Goal: Task Accomplishment & Management: Manage account settings

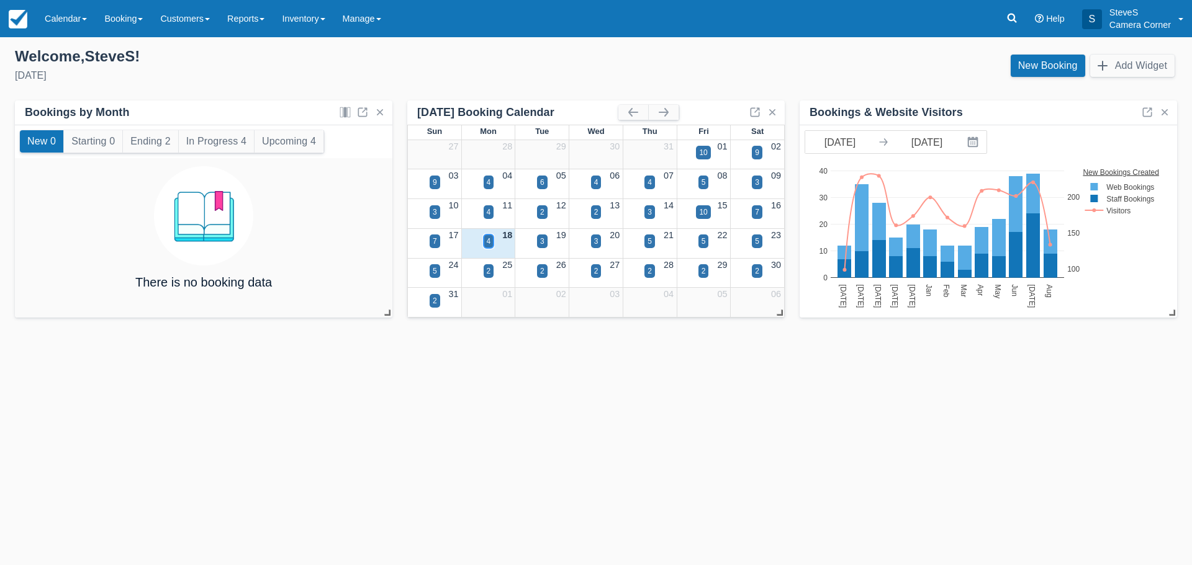
click at [489, 244] on div "4" at bounding box center [489, 241] width 4 height 11
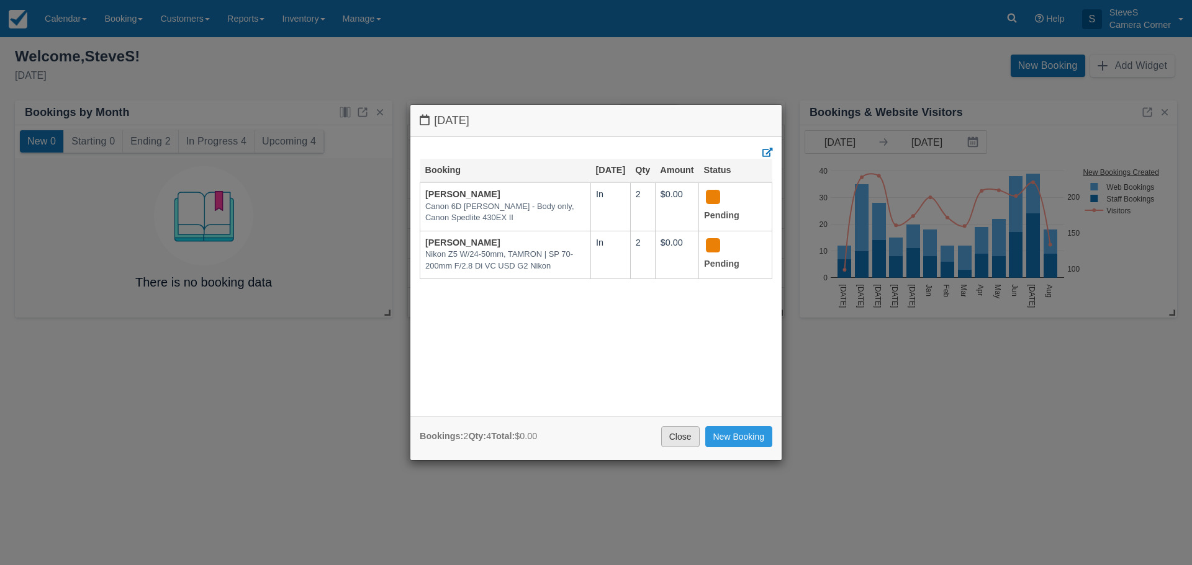
click at [693, 439] on link "Close" at bounding box center [680, 436] width 38 height 21
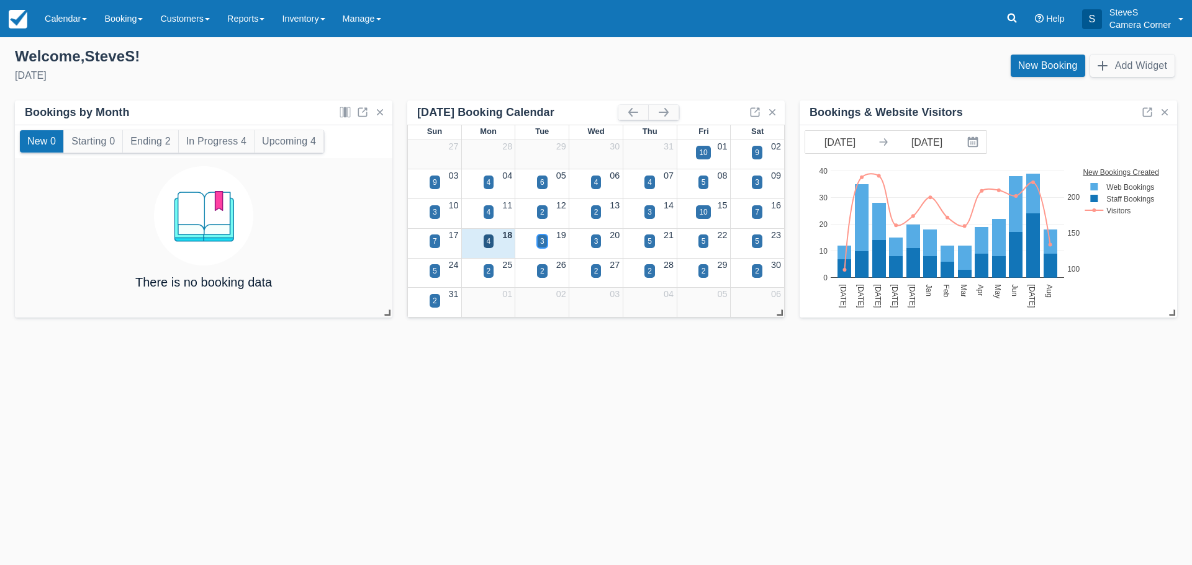
click at [541, 236] on div "3" at bounding box center [542, 241] width 4 height 11
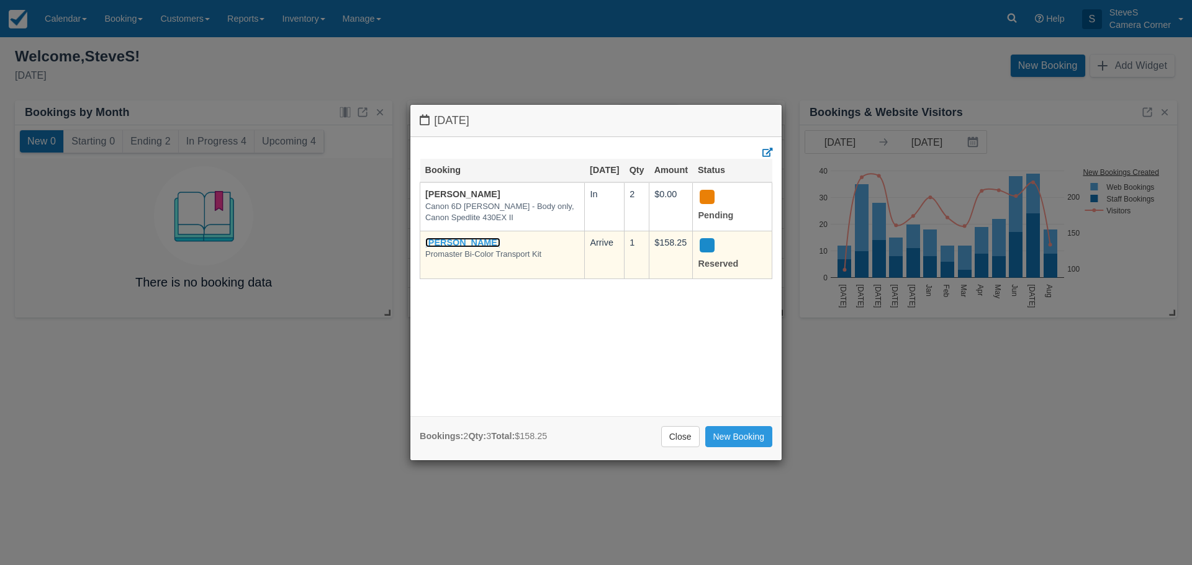
click at [480, 248] on link "[PERSON_NAME]" at bounding box center [462, 243] width 75 height 10
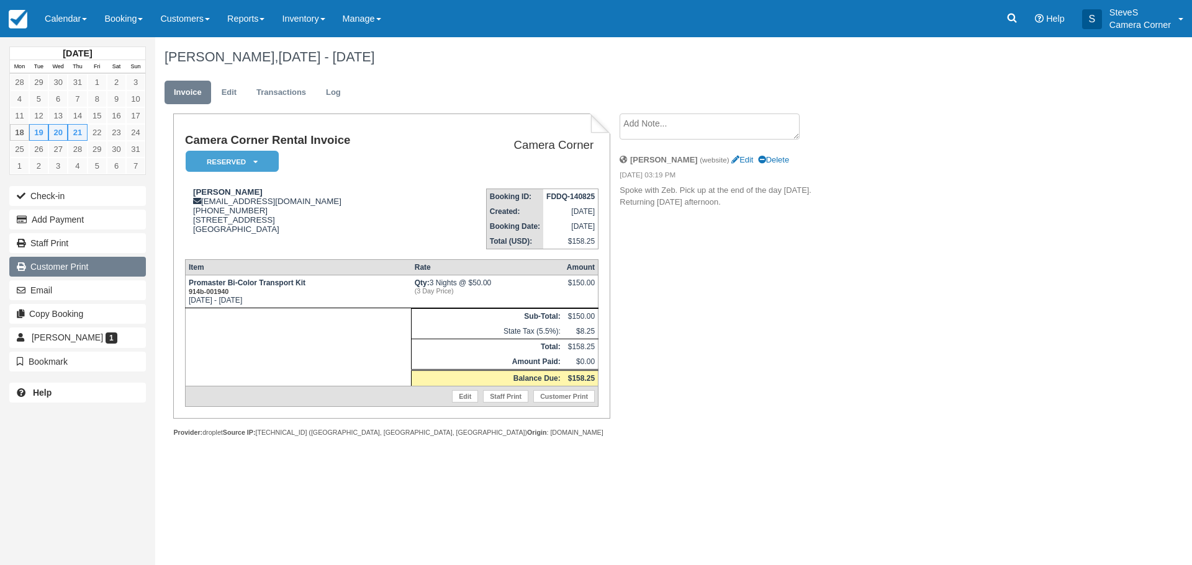
click at [101, 273] on link "Customer Print" at bounding box center [77, 267] width 137 height 20
click at [18, 23] on img at bounding box center [18, 19] width 19 height 19
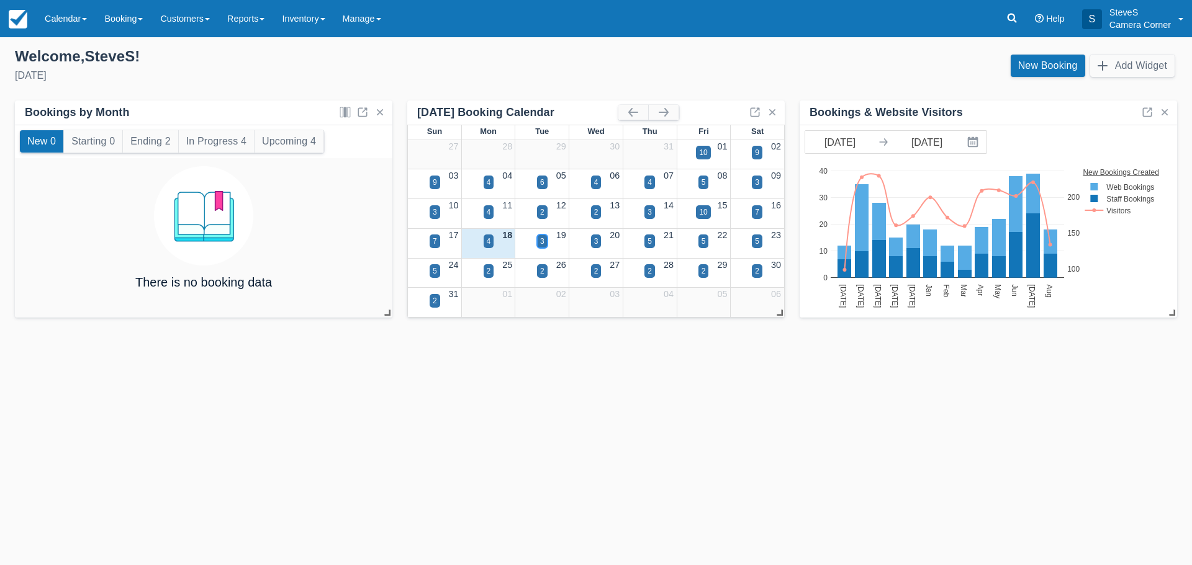
click at [538, 235] on div "3" at bounding box center [542, 242] width 11 height 14
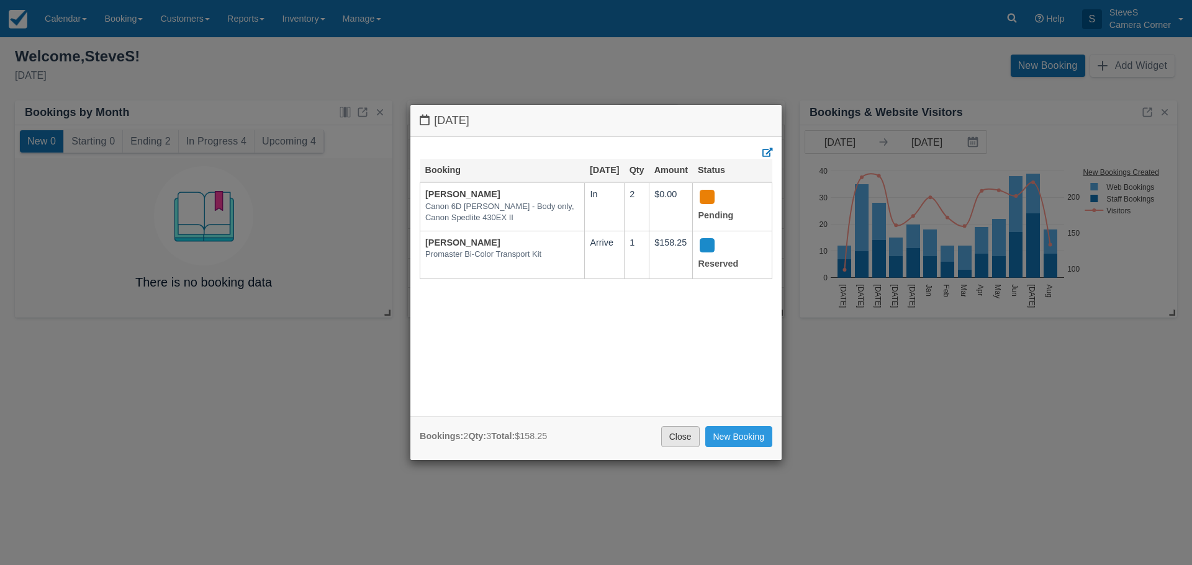
click at [687, 443] on link "Close" at bounding box center [680, 436] width 38 height 21
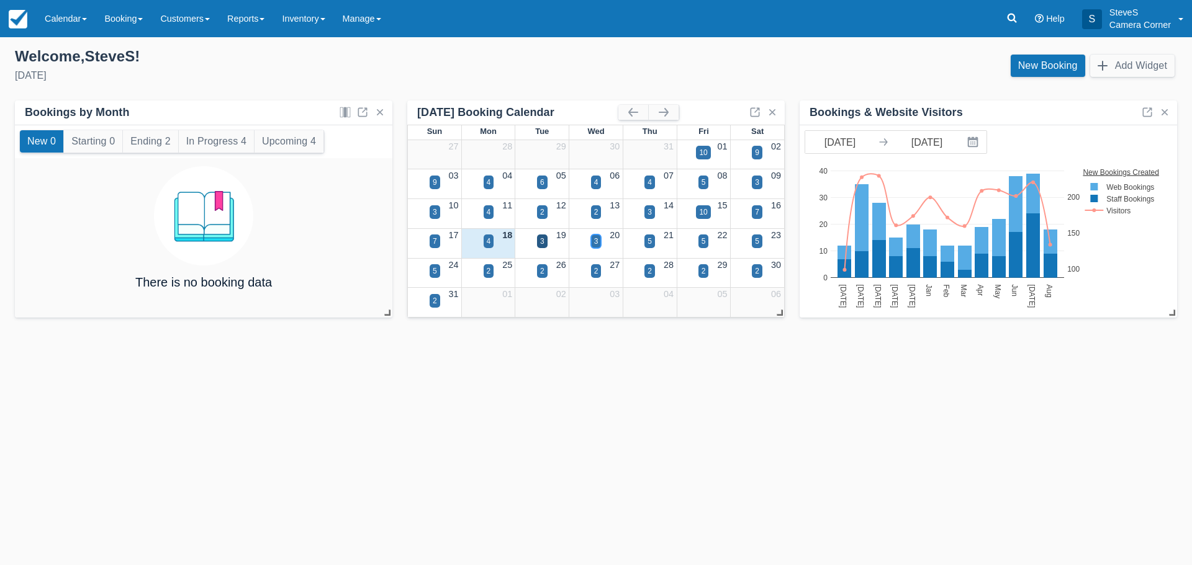
click at [598, 245] on div "3" at bounding box center [596, 242] width 11 height 14
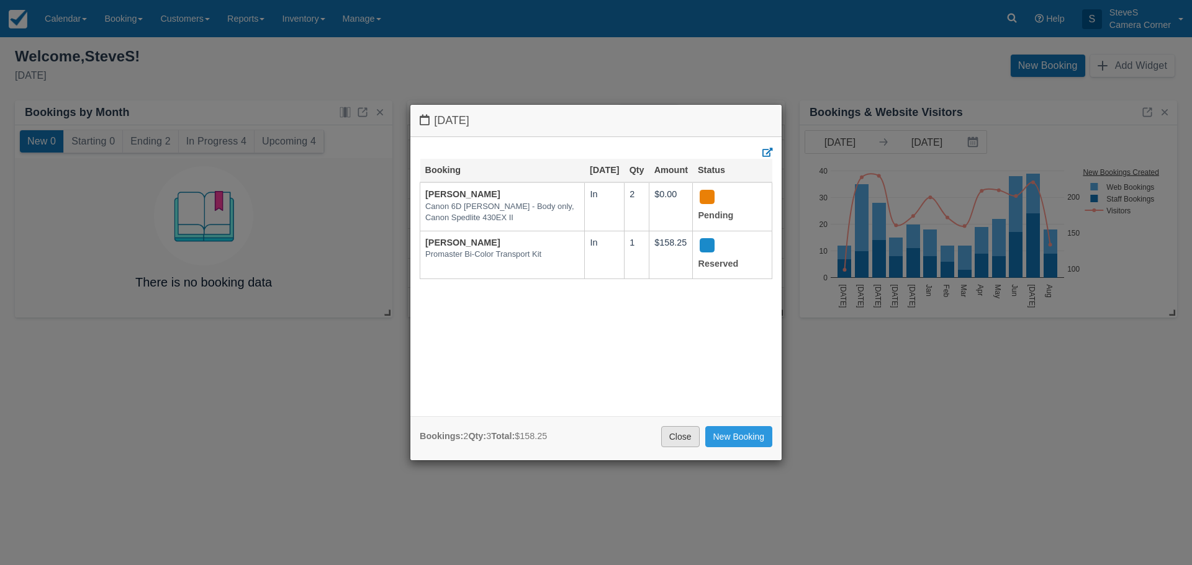
click at [675, 437] on link "Close" at bounding box center [680, 436] width 38 height 21
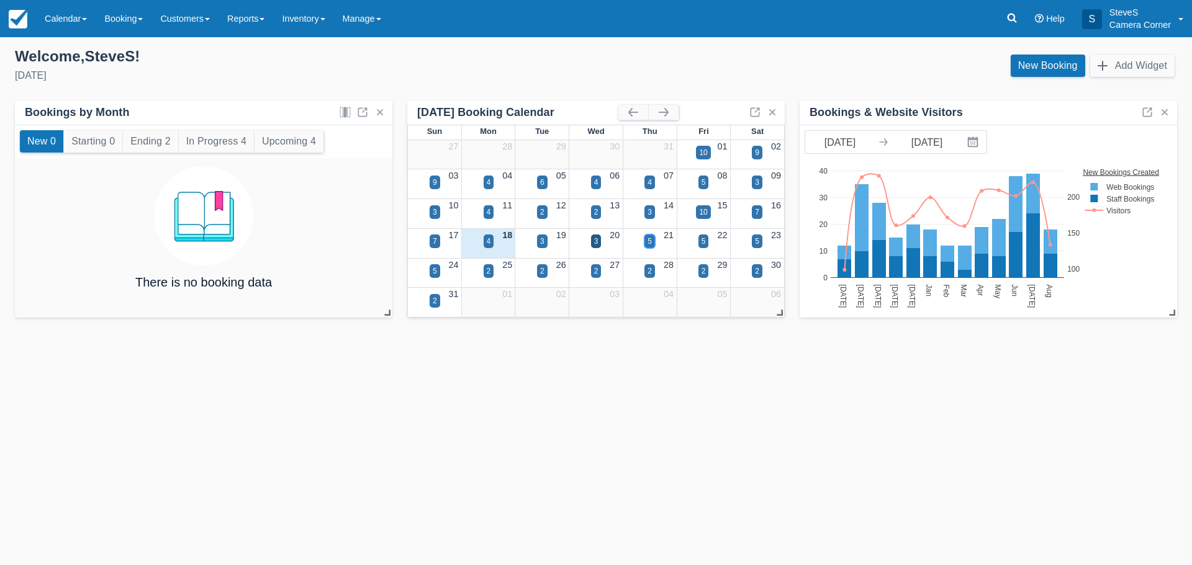
click at [647, 236] on div "5" at bounding box center [649, 242] width 11 height 14
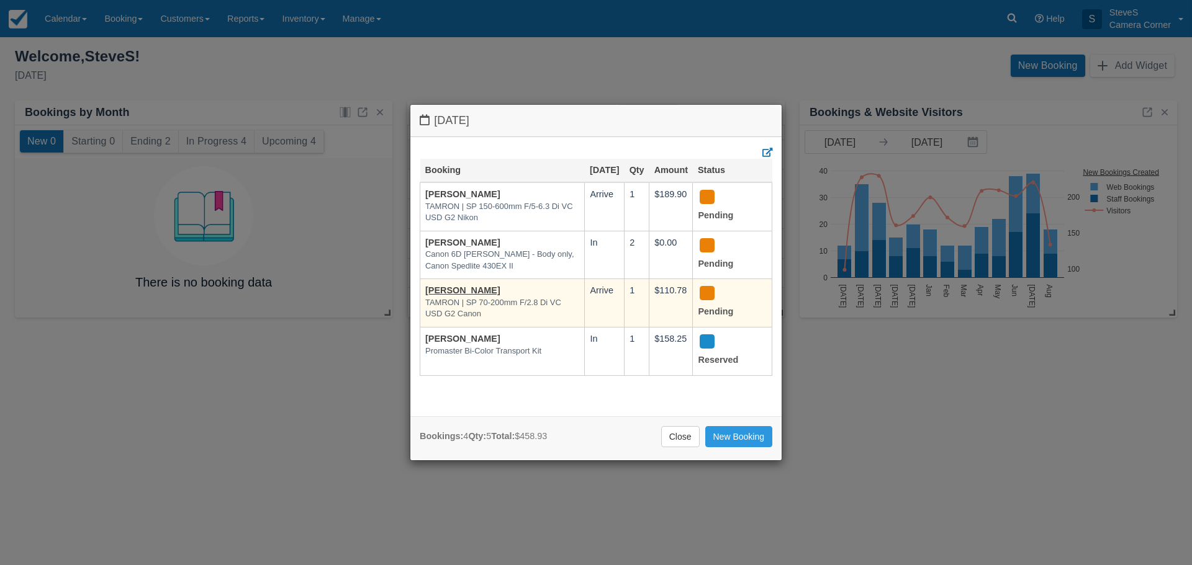
scroll to position [3, 0]
click at [462, 295] on link "Heather Thomas" at bounding box center [462, 291] width 75 height 10
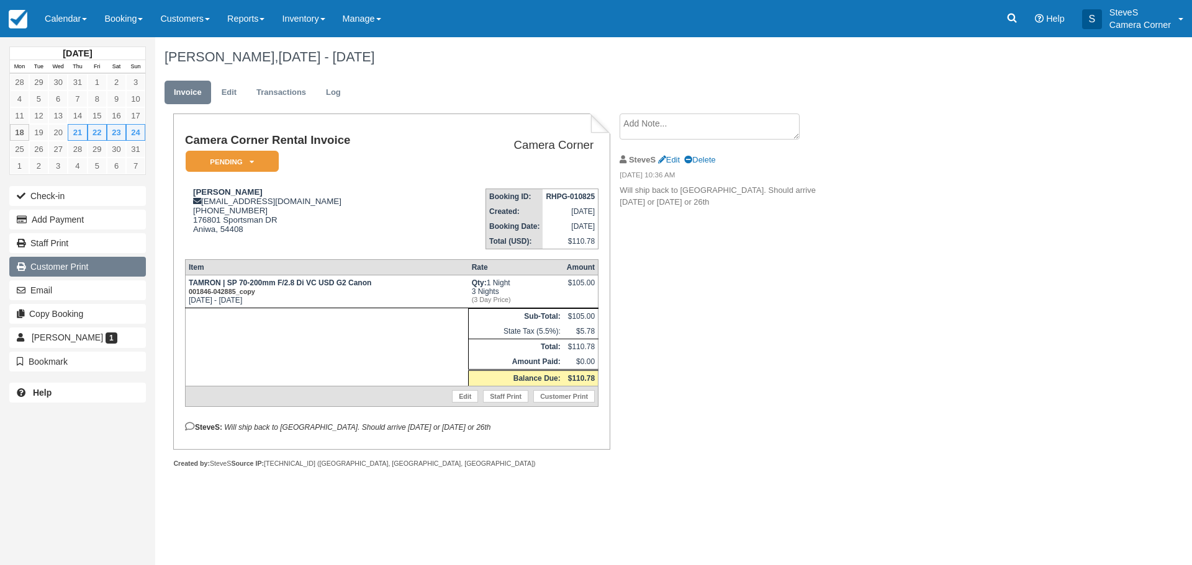
click at [59, 263] on link "Customer Print" at bounding box center [77, 267] width 137 height 20
click at [79, 272] on link "Customer Print" at bounding box center [77, 267] width 137 height 20
click at [24, 16] on img at bounding box center [18, 19] width 19 height 19
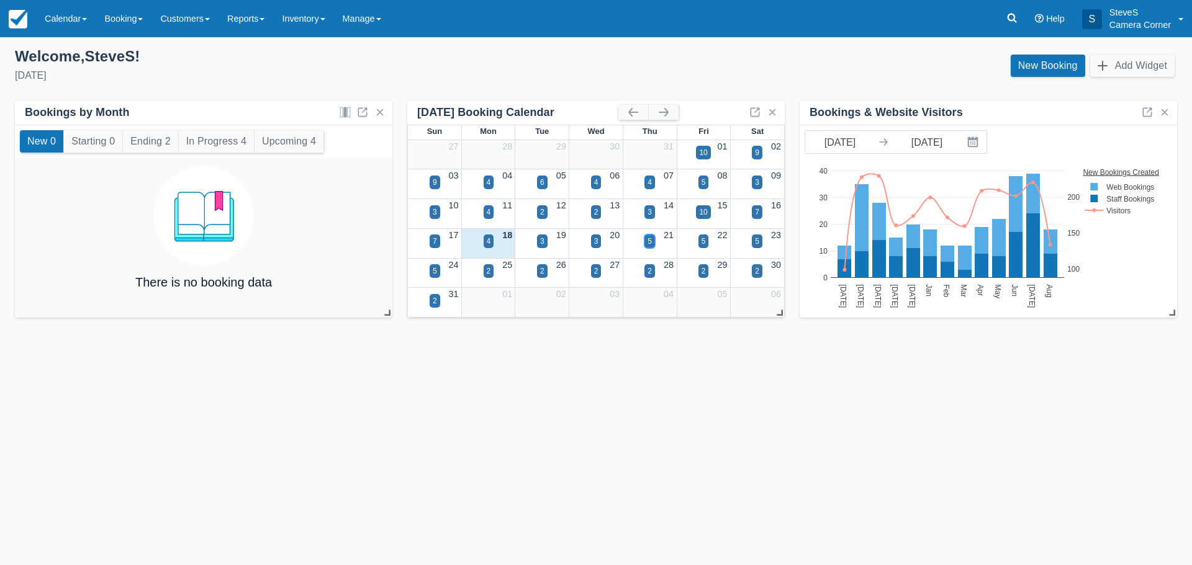
click at [650, 242] on div "5" at bounding box center [649, 241] width 4 height 11
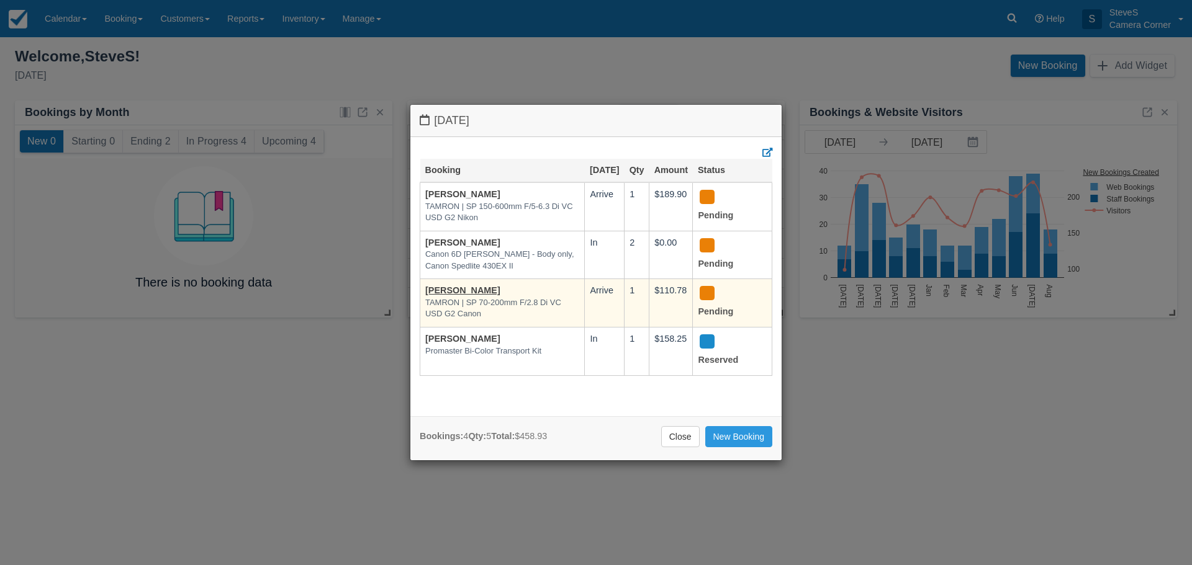
scroll to position [3, 0]
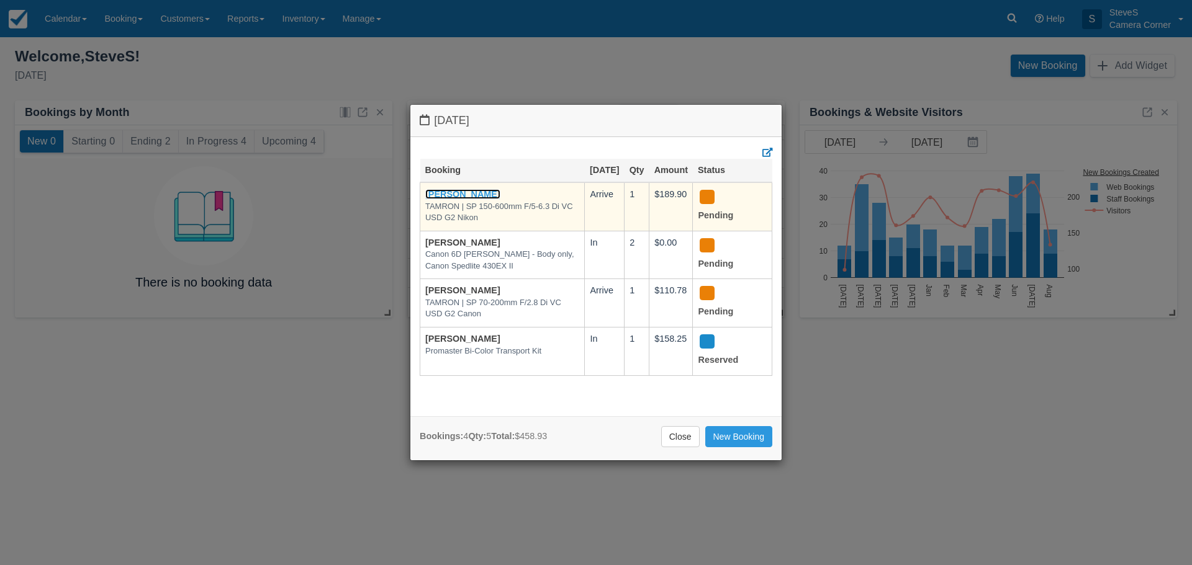
click at [472, 199] on link "[PERSON_NAME]" at bounding box center [462, 194] width 75 height 10
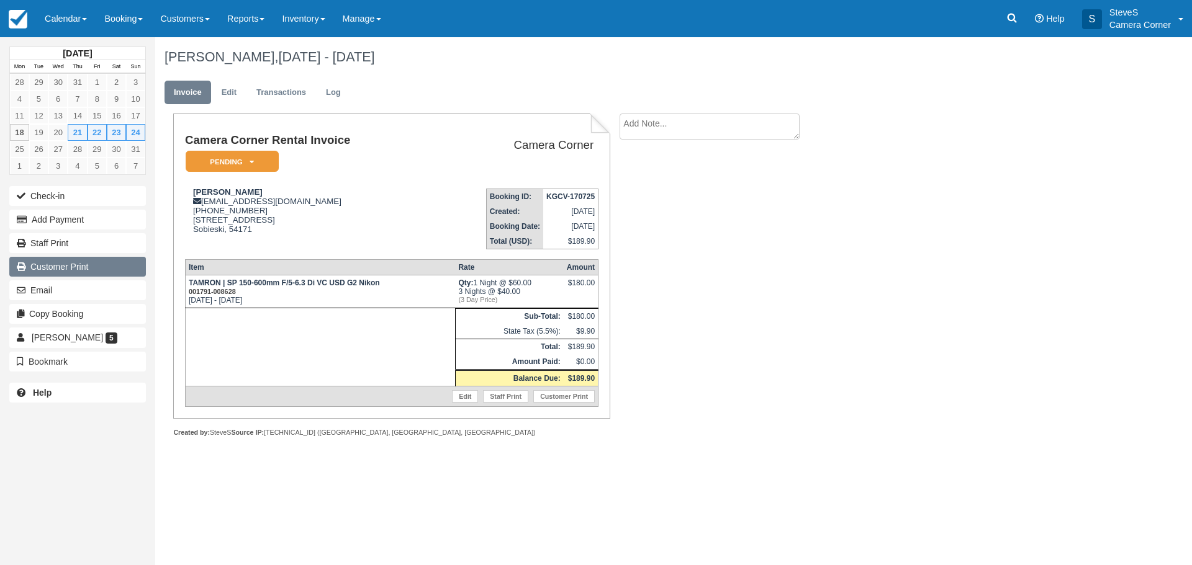
click at [79, 274] on link "Customer Print" at bounding box center [77, 267] width 137 height 20
click at [19, 17] on img at bounding box center [18, 19] width 19 height 19
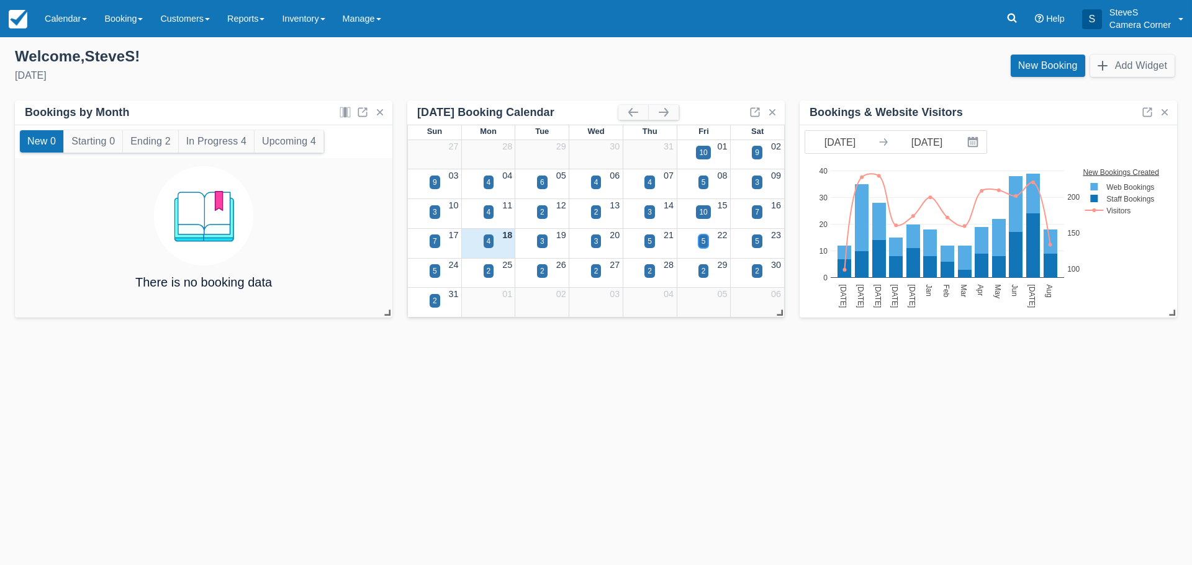
click at [707, 241] on div "5" at bounding box center [703, 242] width 11 height 14
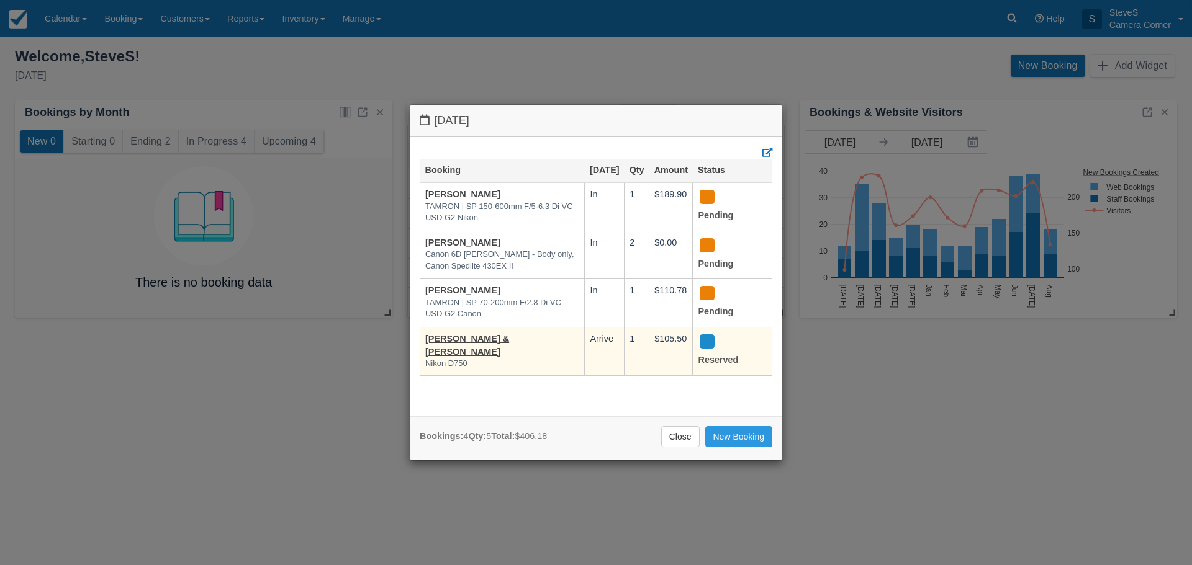
scroll to position [3, 0]
click at [473, 349] on link "[PERSON_NAME] & [PERSON_NAME]" at bounding box center [467, 345] width 84 height 23
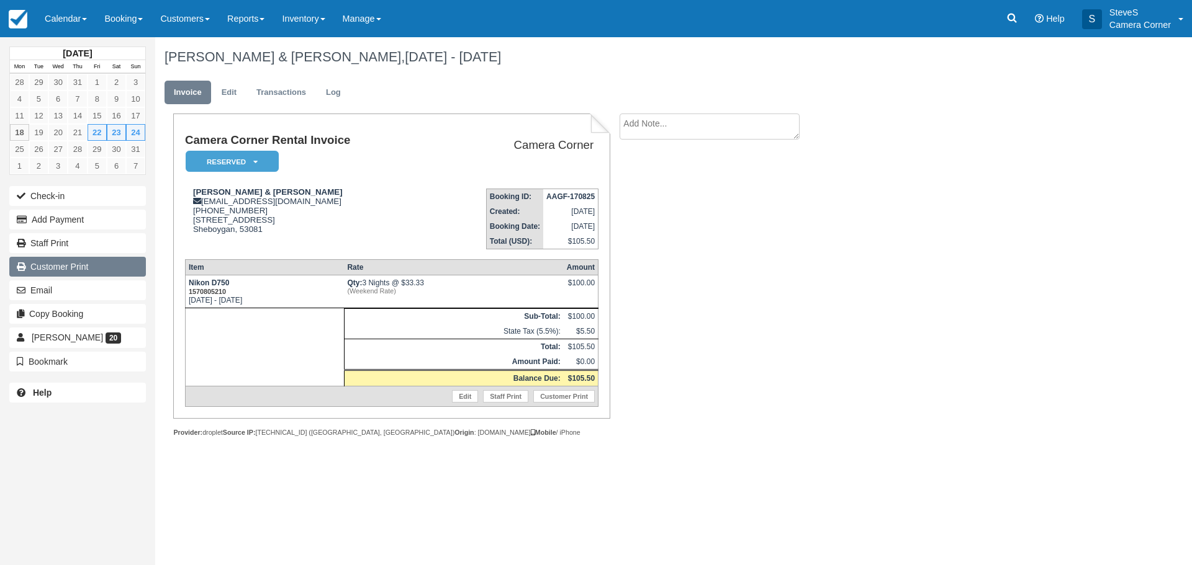
click at [78, 268] on link "Customer Print" at bounding box center [77, 267] width 137 height 20
click at [22, 17] on img at bounding box center [18, 19] width 19 height 19
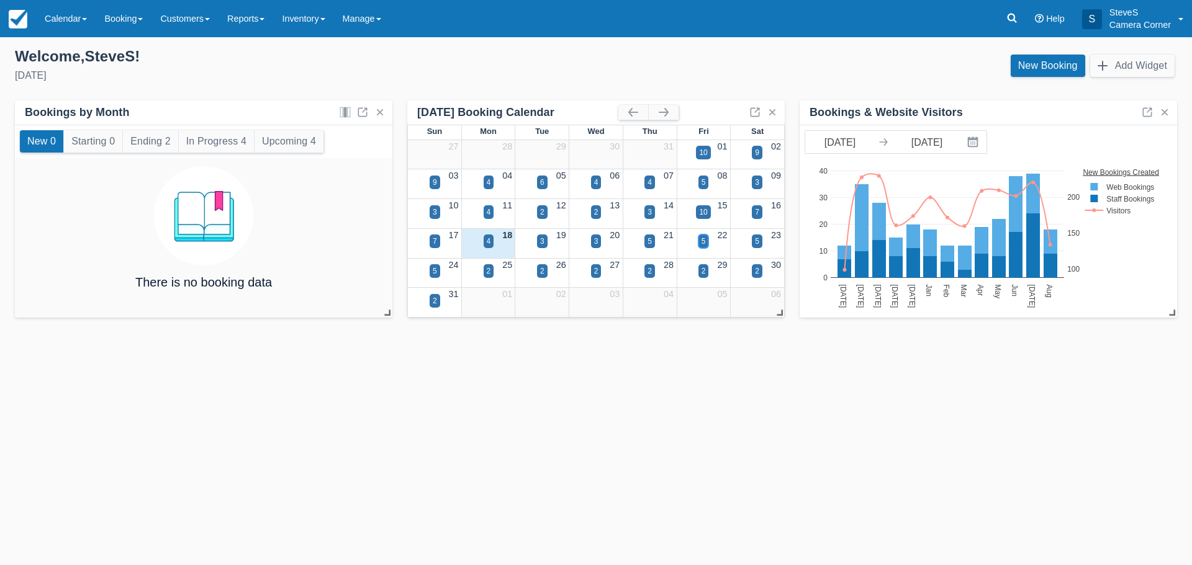
click at [703, 238] on div "5" at bounding box center [703, 241] width 4 height 11
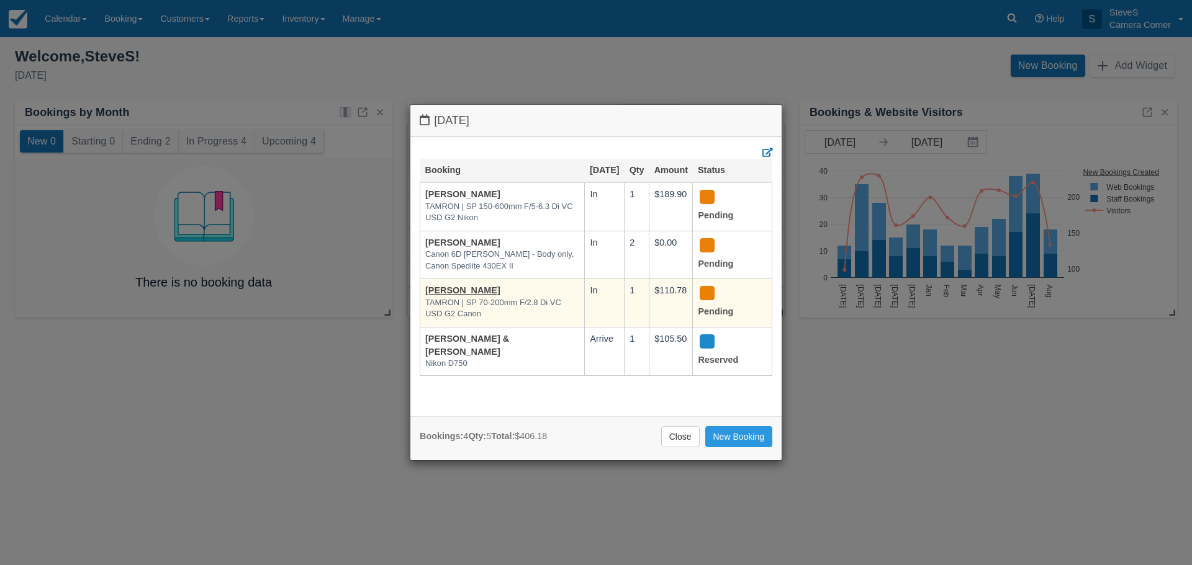
scroll to position [3, 0]
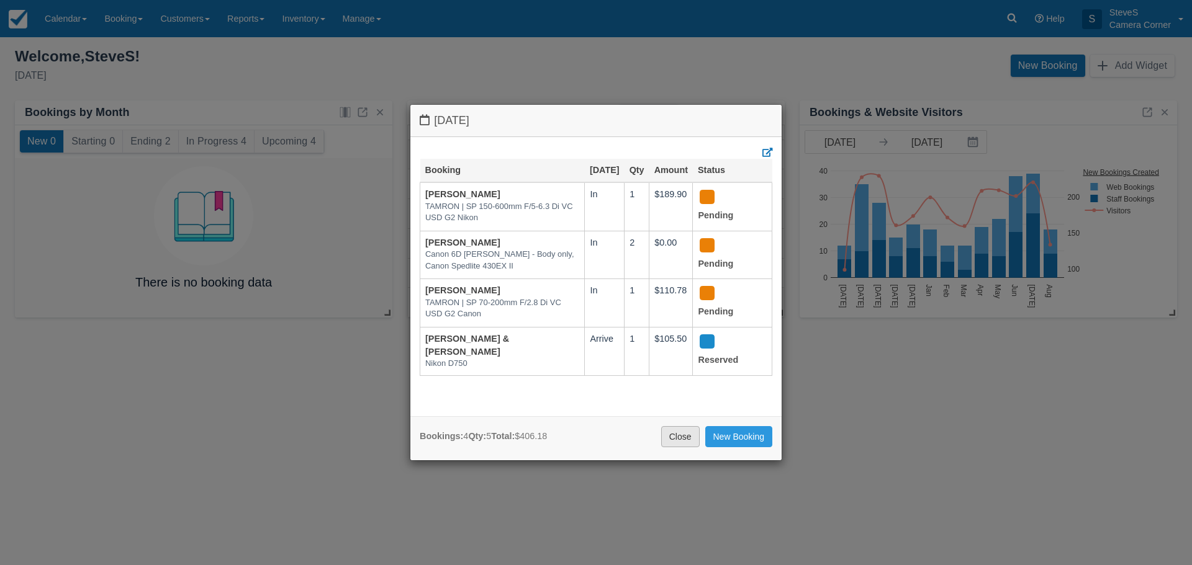
click at [685, 443] on link "Close" at bounding box center [680, 436] width 38 height 21
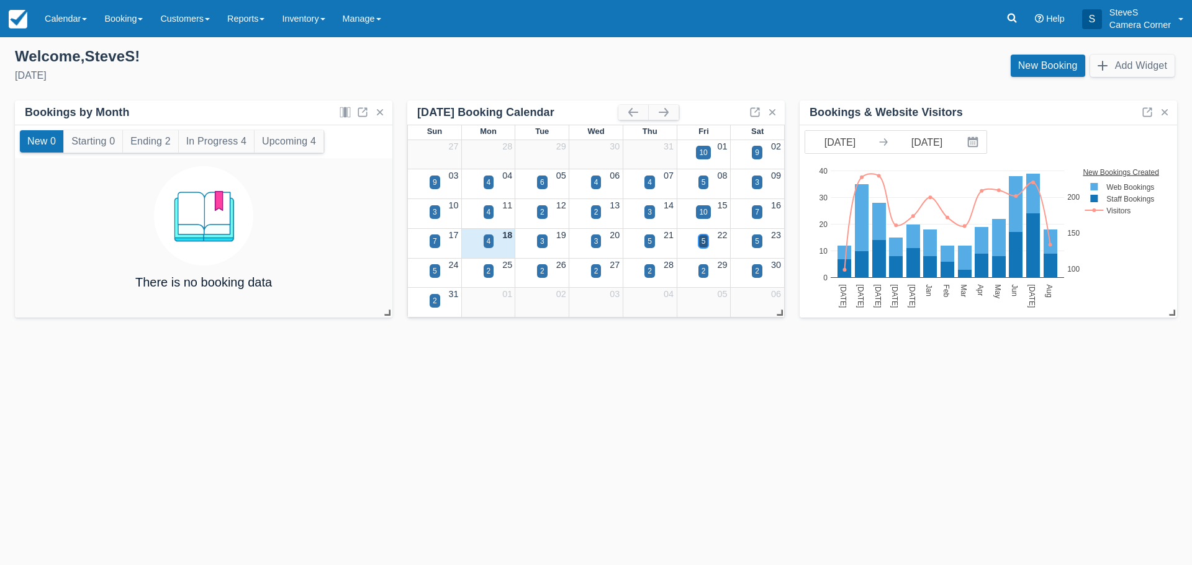
click at [702, 243] on div "5" at bounding box center [703, 241] width 4 height 11
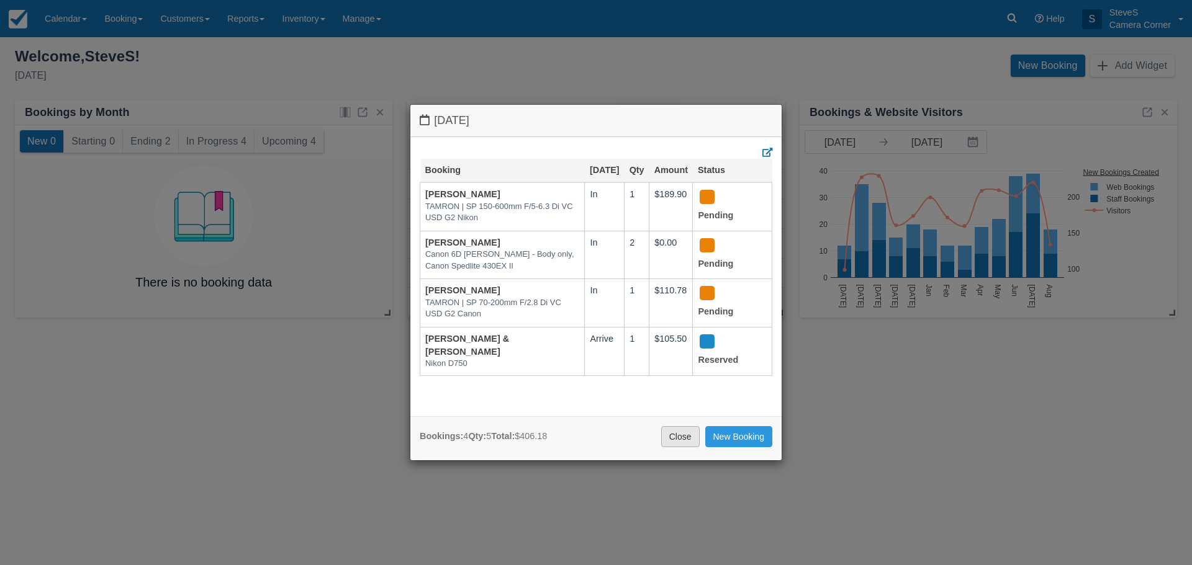
click at [683, 440] on link "Close" at bounding box center [680, 436] width 38 height 21
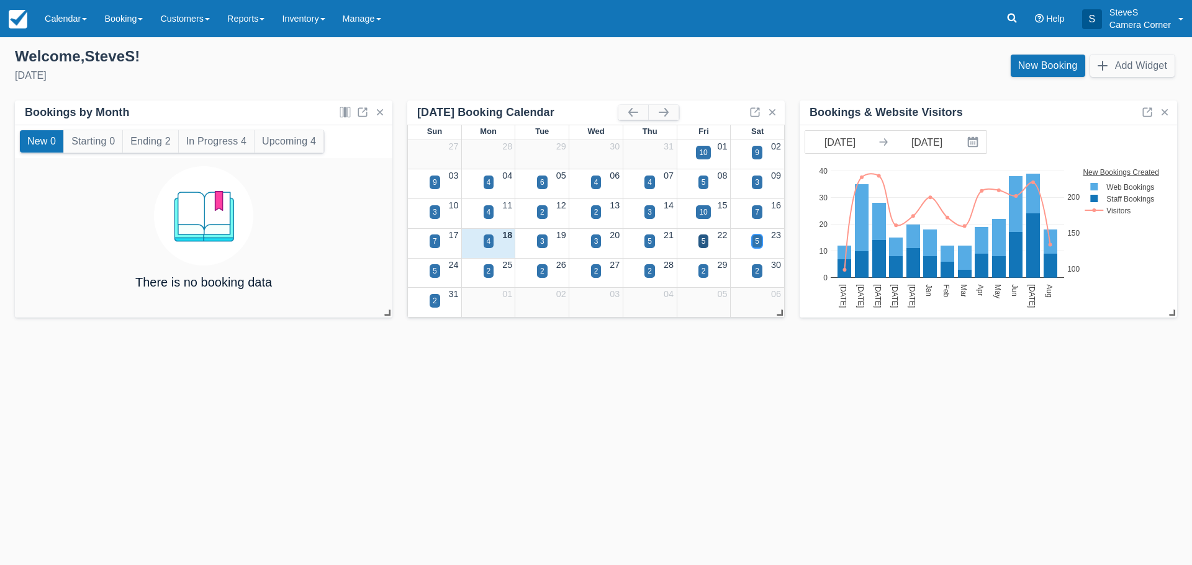
click at [760, 242] on div "5" at bounding box center [757, 242] width 11 height 14
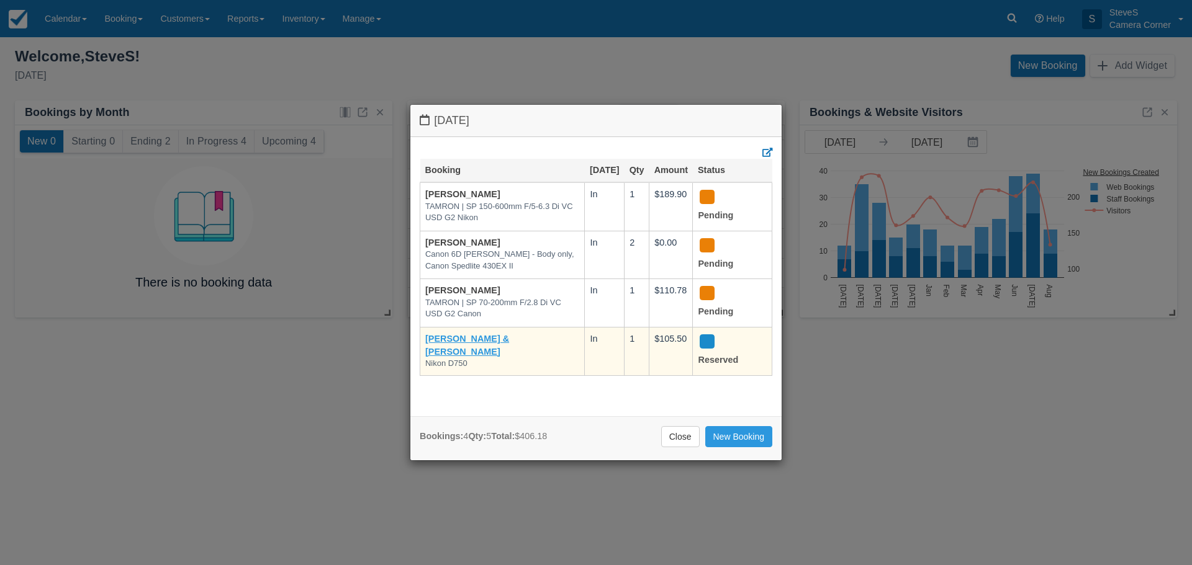
scroll to position [0, 0]
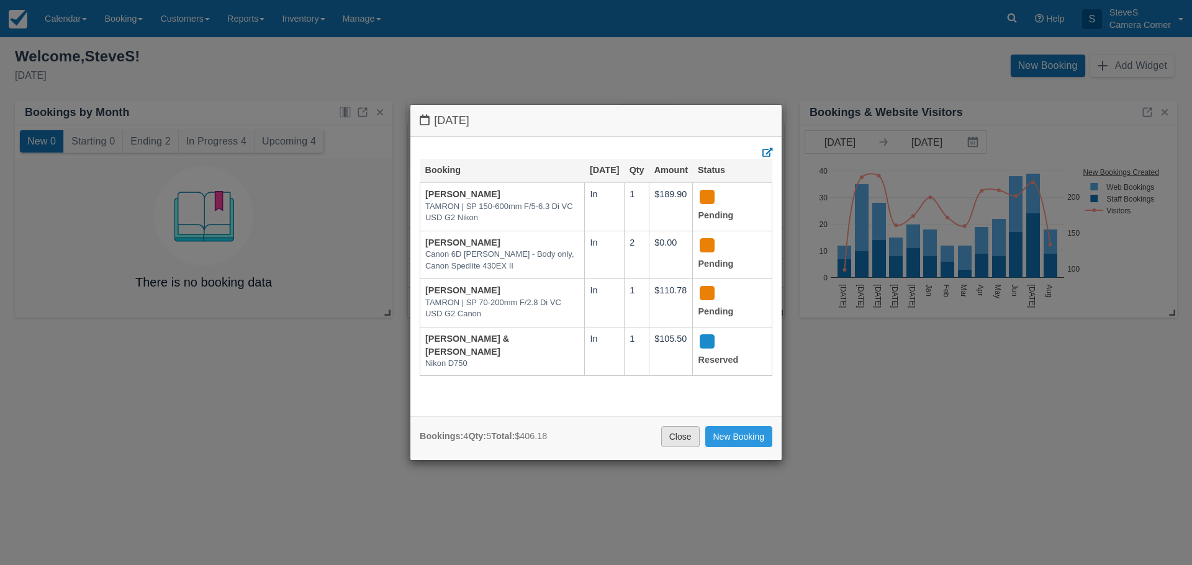
click at [684, 438] on link "Close" at bounding box center [680, 436] width 38 height 21
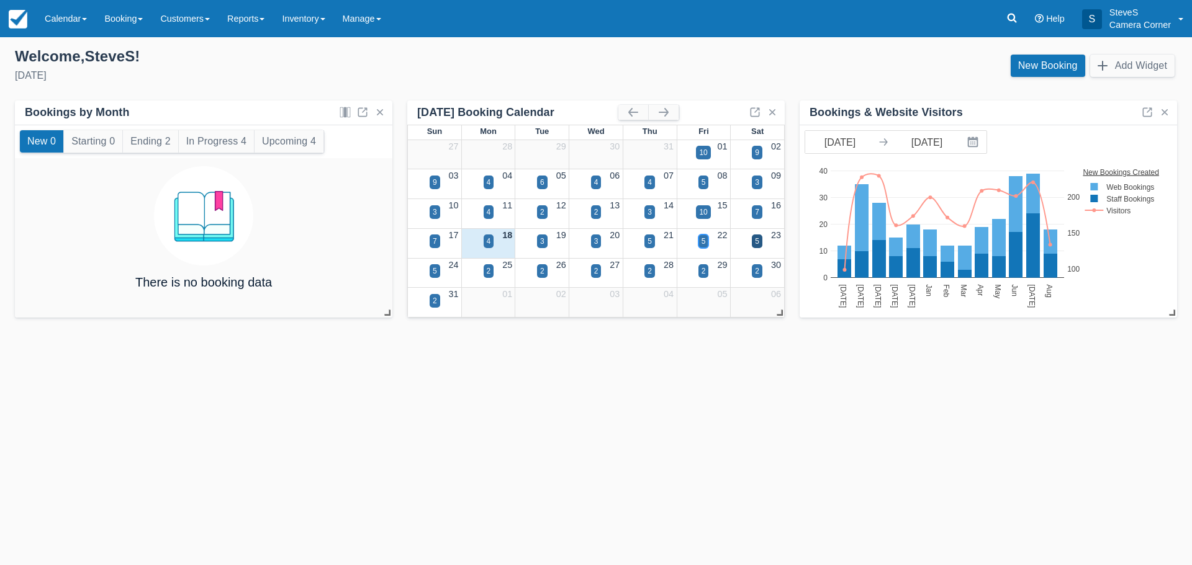
click at [706, 238] on div "5" at bounding box center [703, 242] width 11 height 14
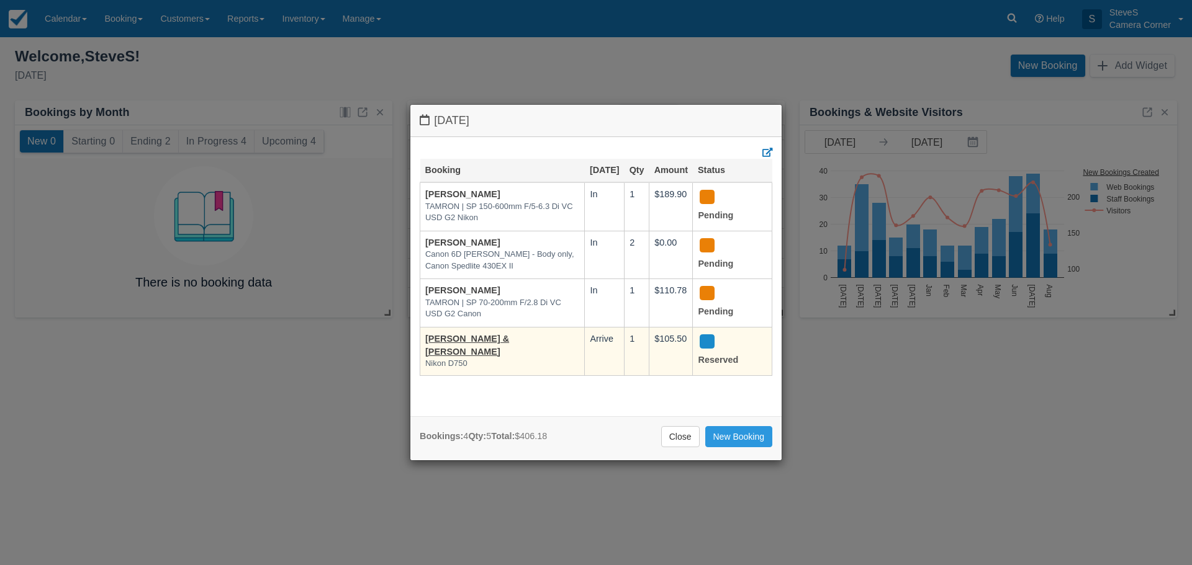
scroll to position [3, 0]
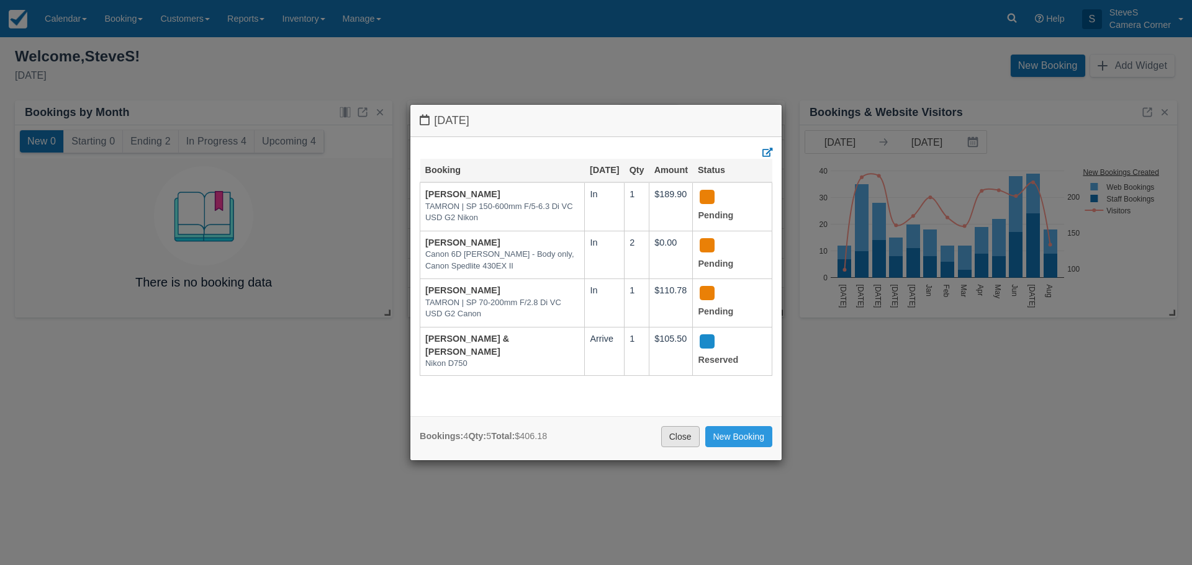
click at [693, 438] on link "Close" at bounding box center [680, 436] width 38 height 21
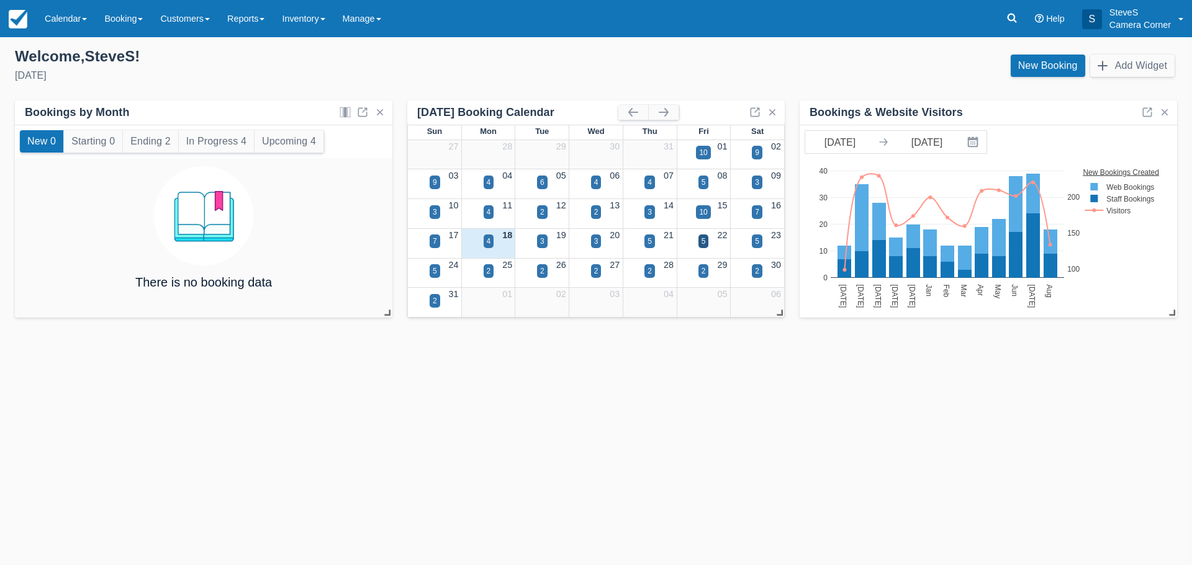
click at [660, 241] on div "21" at bounding box center [650, 236] width 54 height 14
click at [647, 240] on div "5" at bounding box center [649, 241] width 4 height 11
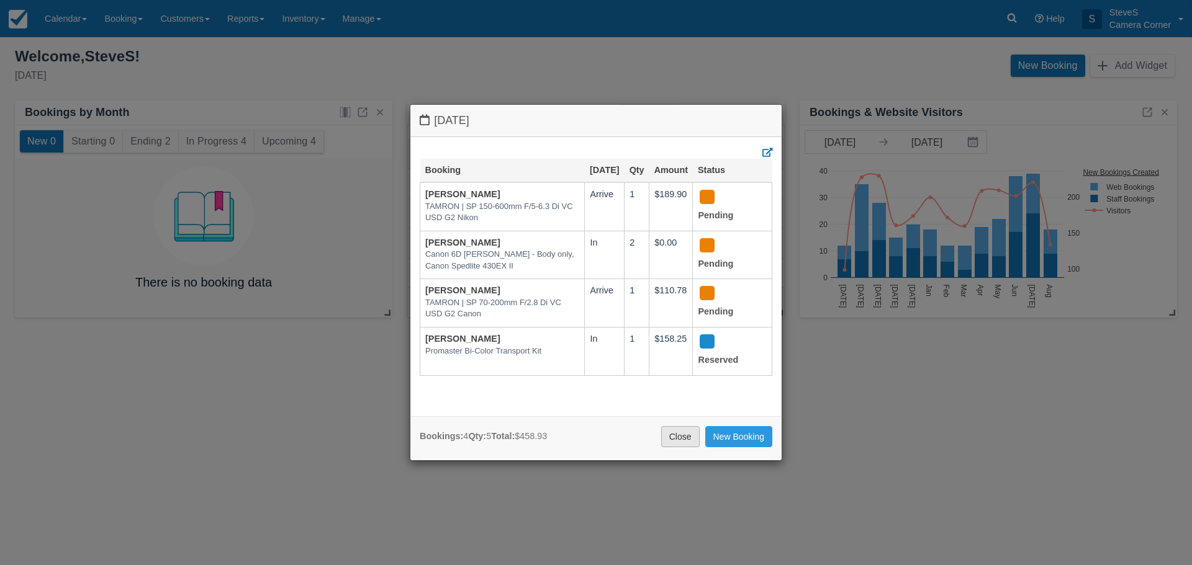
click at [675, 438] on link "Close" at bounding box center [680, 436] width 38 height 21
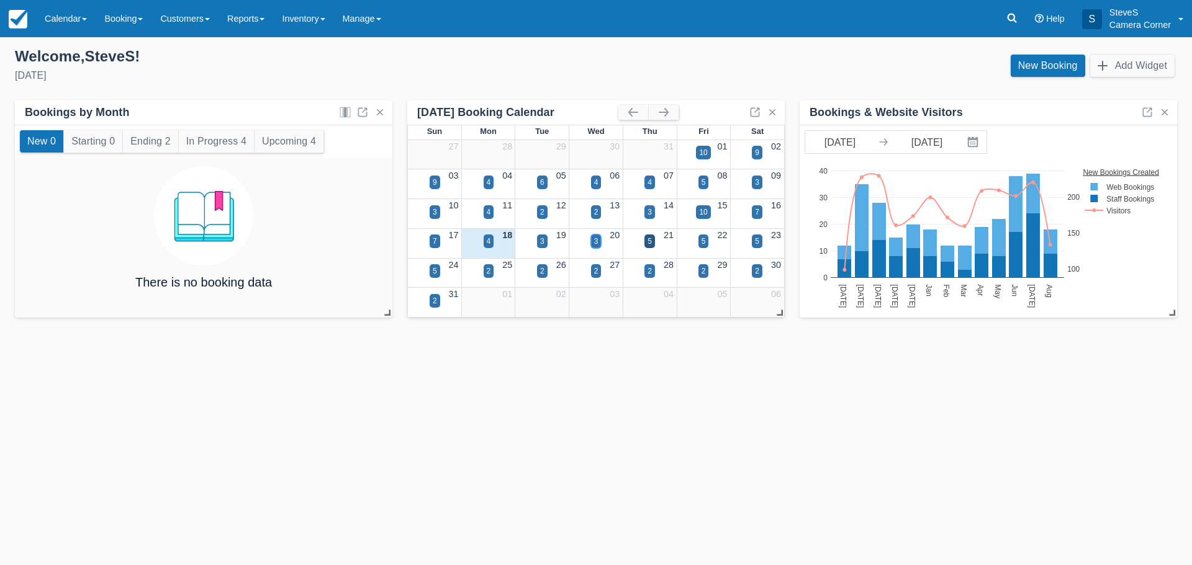
click at [598, 238] on div "3" at bounding box center [596, 241] width 4 height 11
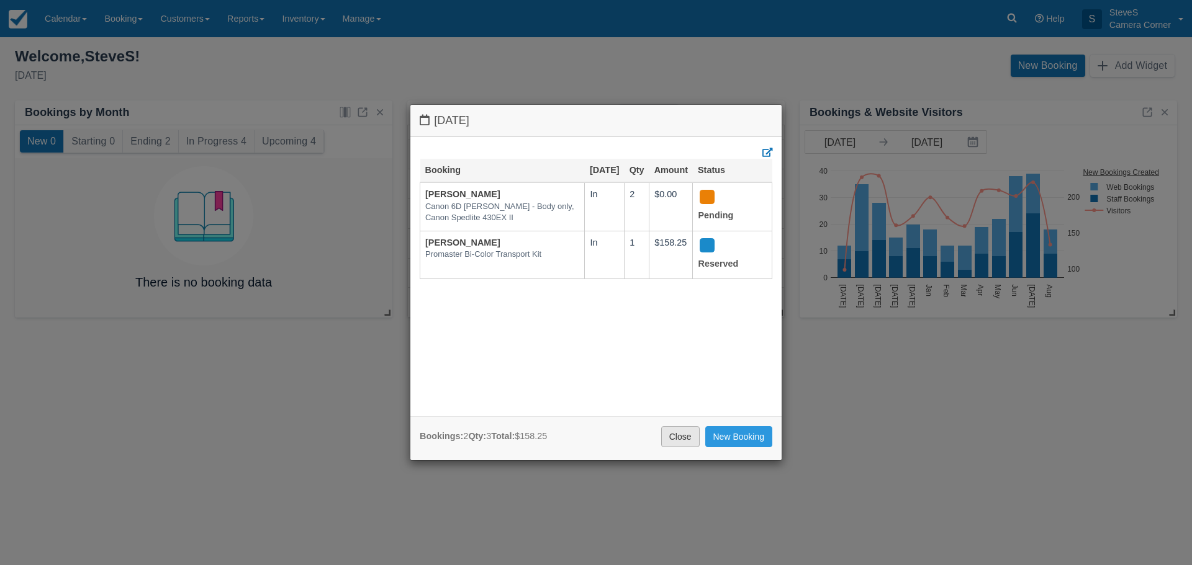
click at [688, 436] on link "Close" at bounding box center [680, 436] width 38 height 21
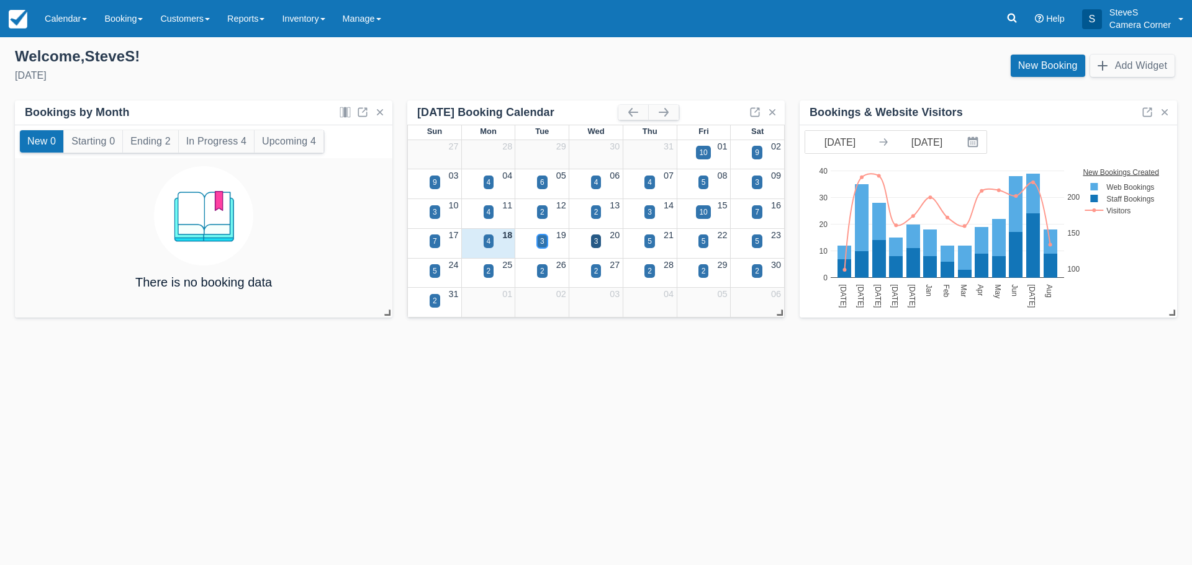
click at [545, 241] on div "3" at bounding box center [542, 242] width 11 height 14
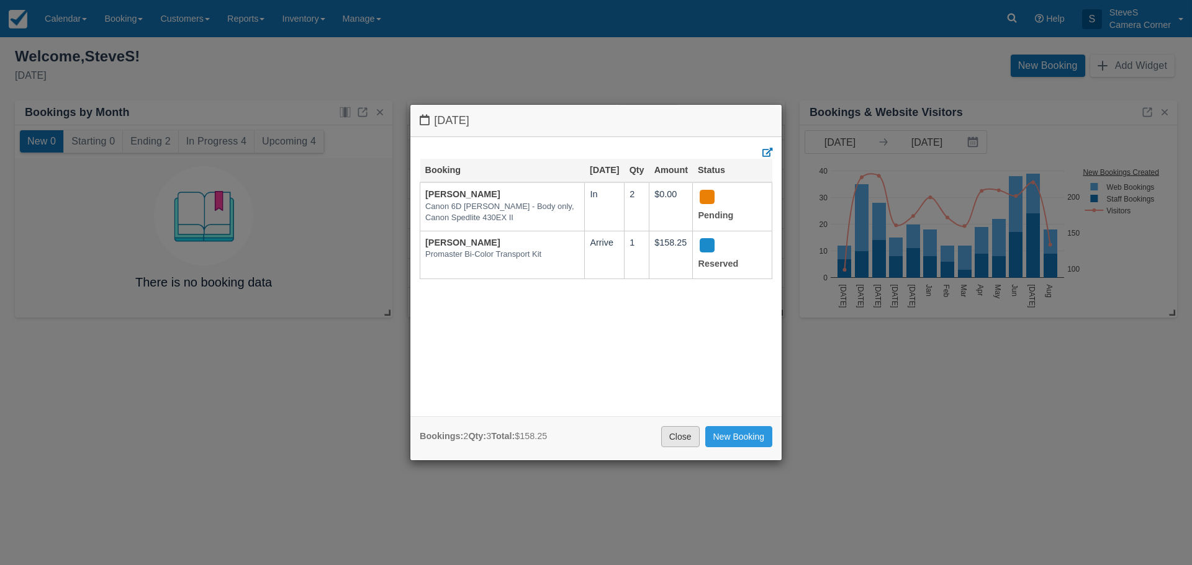
click at [670, 434] on link "Close" at bounding box center [680, 436] width 38 height 21
